Goal: Navigation & Orientation: Find specific page/section

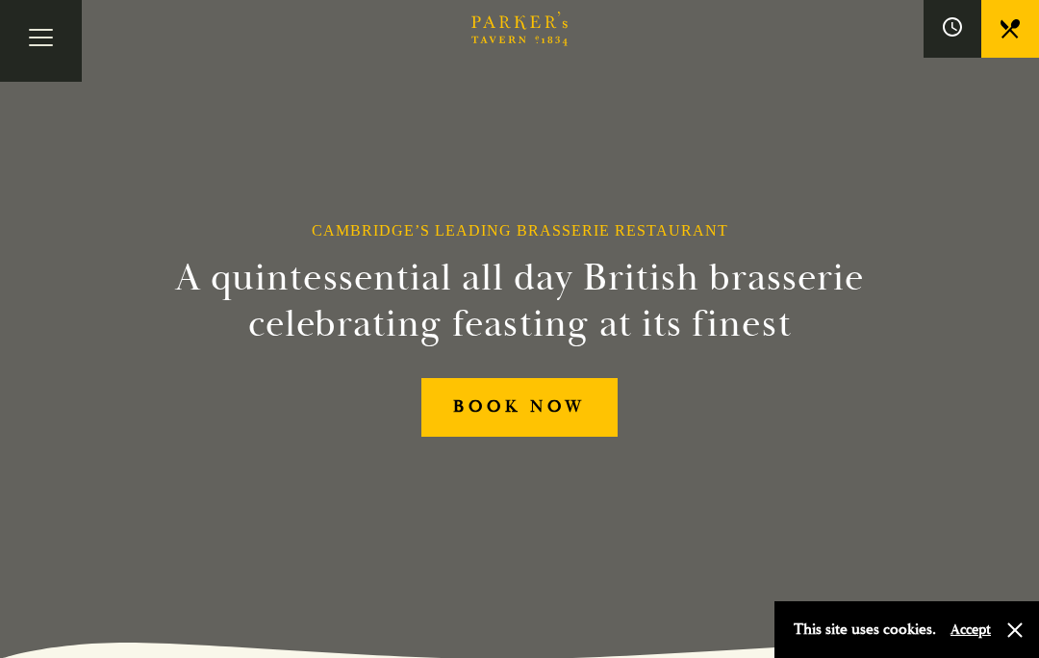
click at [34, 38] on button "Toggle navigation" at bounding box center [41, 41] width 82 height 82
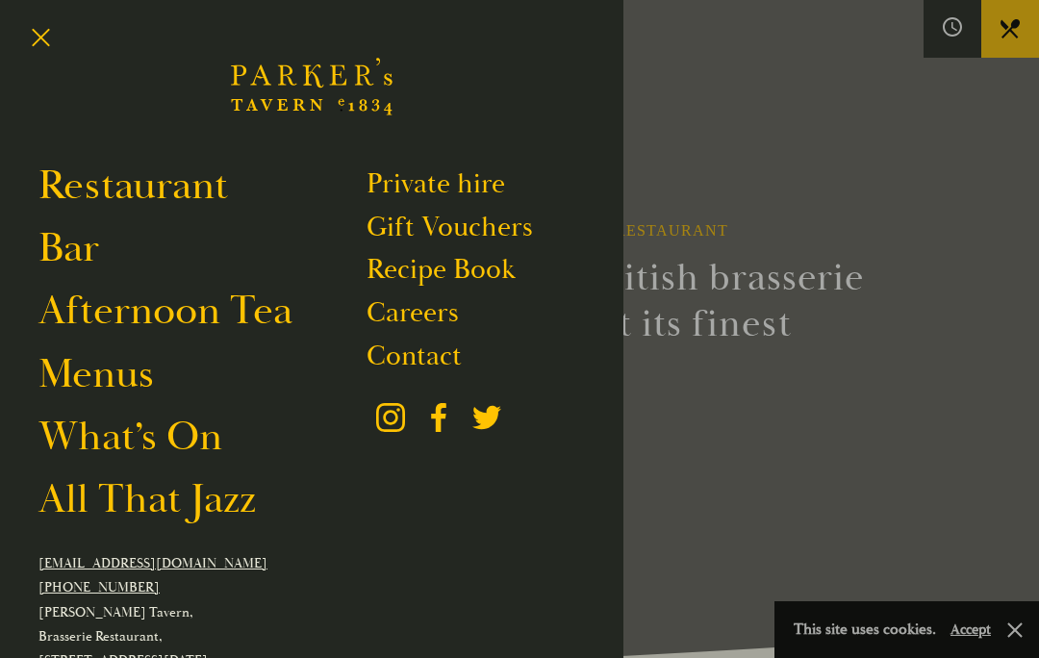
click at [113, 513] on link "All That Jazz" at bounding box center [146, 499] width 217 height 52
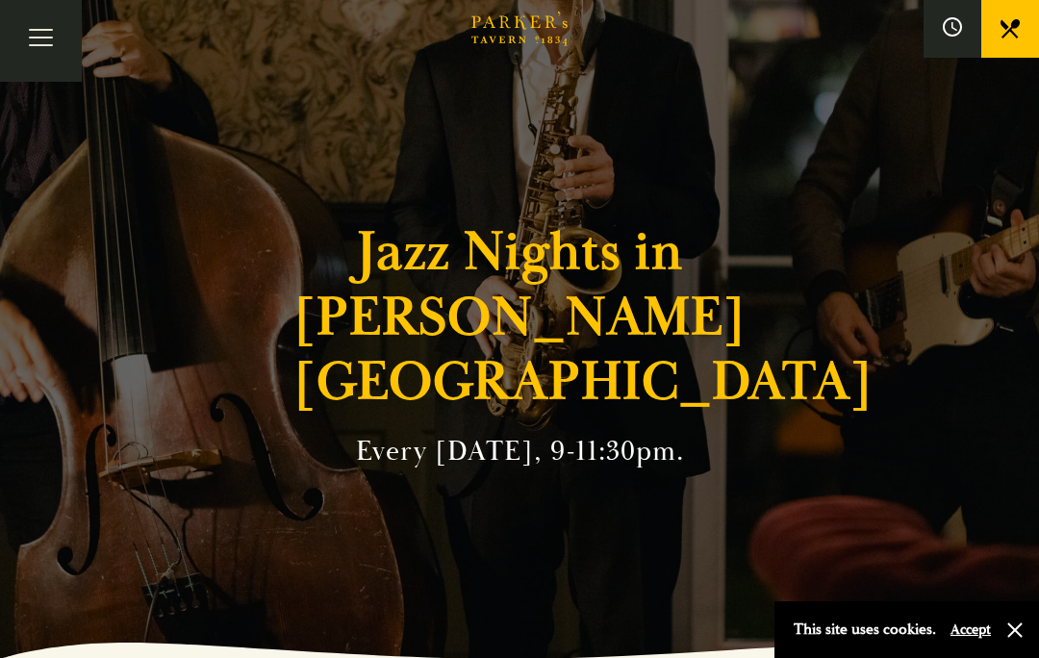
click at [45, 43] on button "Toggle navigation" at bounding box center [41, 41] width 82 height 82
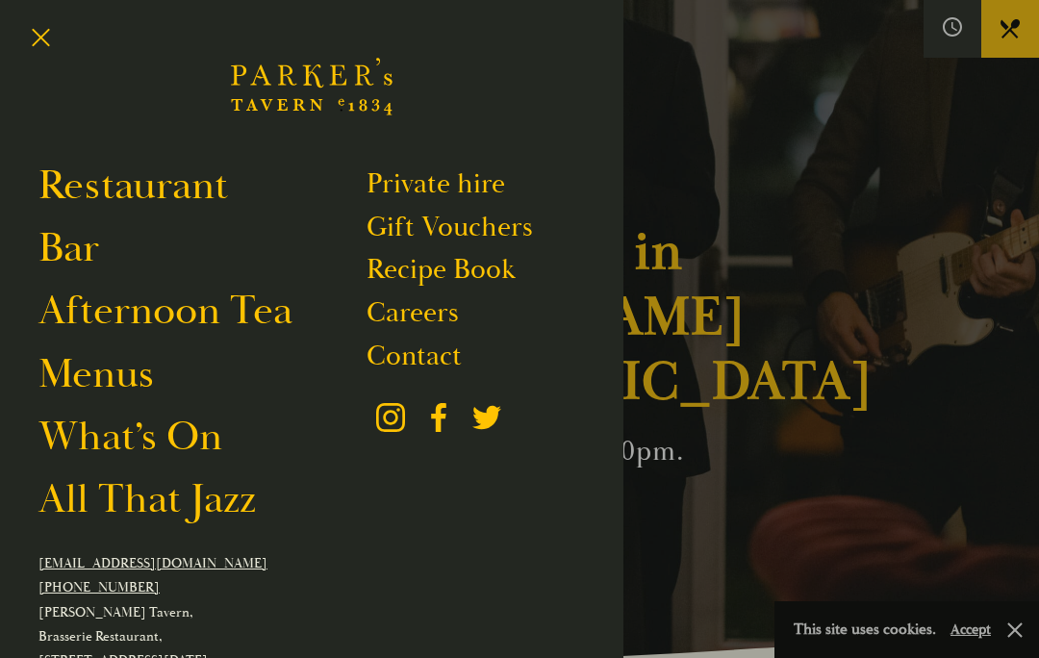
click at [213, 191] on link "Restaurant" at bounding box center [133, 186] width 190 height 52
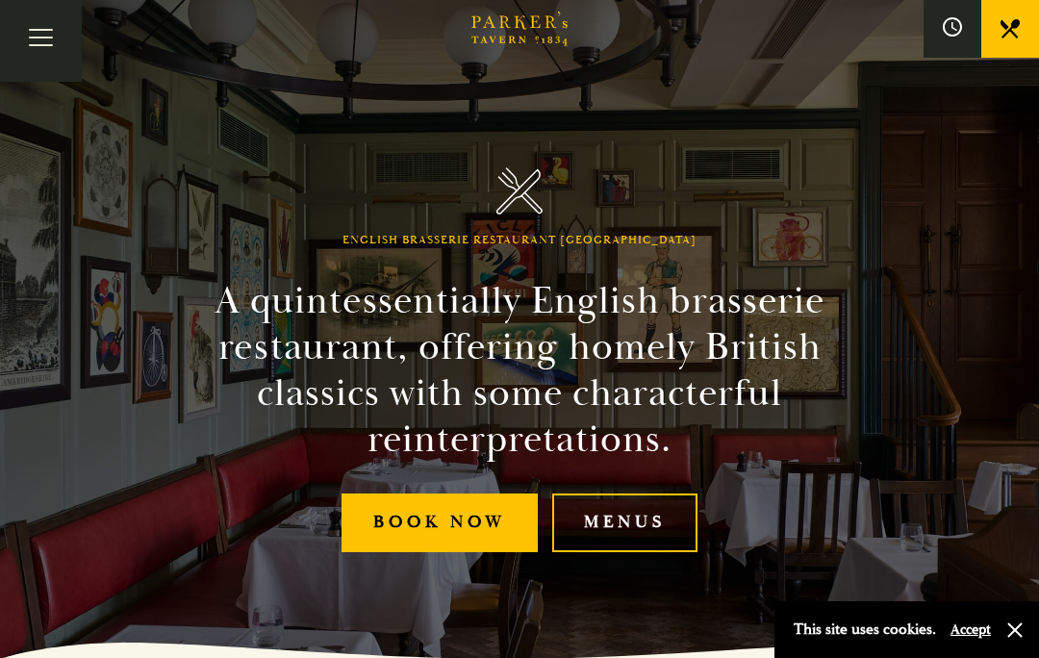
click at [638, 549] on link "Menus" at bounding box center [624, 523] width 145 height 59
